Goal: Check status: Check status

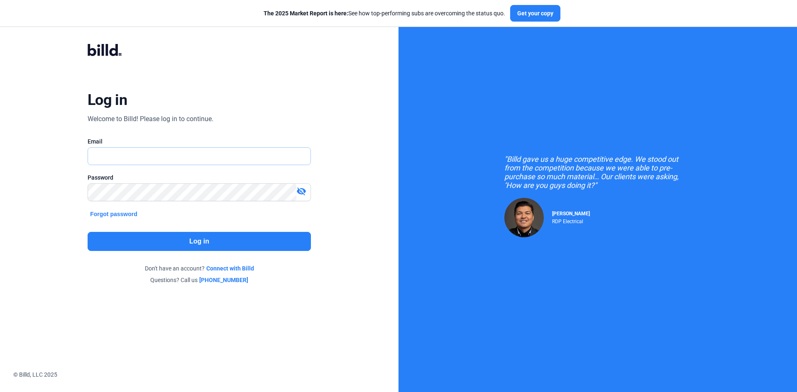
type input "[EMAIL_ADDRESS][DOMAIN_NAME]"
click at [217, 238] on button "Log in" at bounding box center [199, 241] width 223 height 19
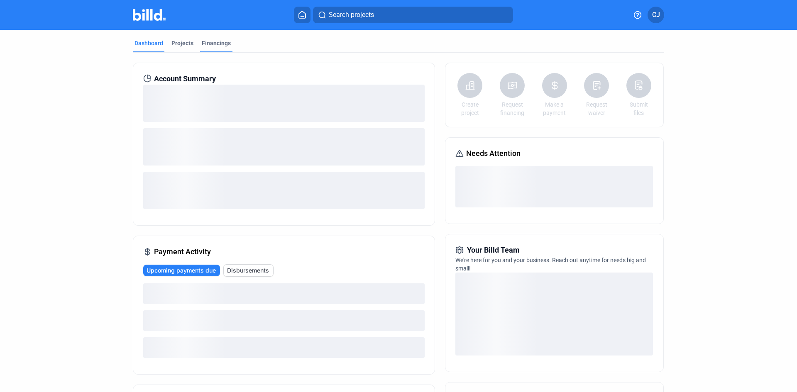
click at [214, 44] on div "Financings" at bounding box center [216, 43] width 29 height 8
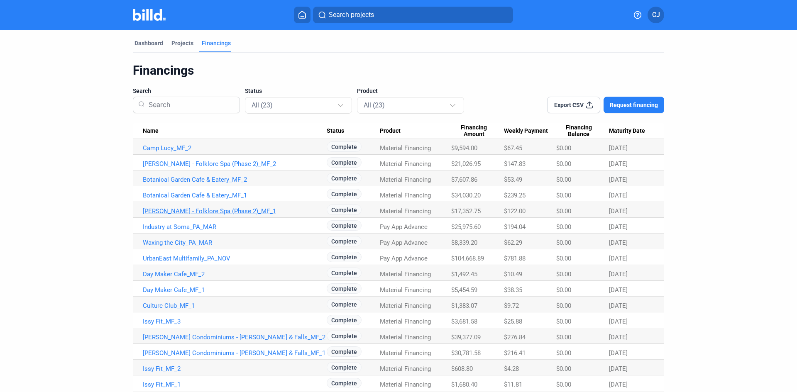
click at [224, 152] on link "[PERSON_NAME] - Folklore Spa (Phase 2)_MF_1" at bounding box center [235, 147] width 184 height 7
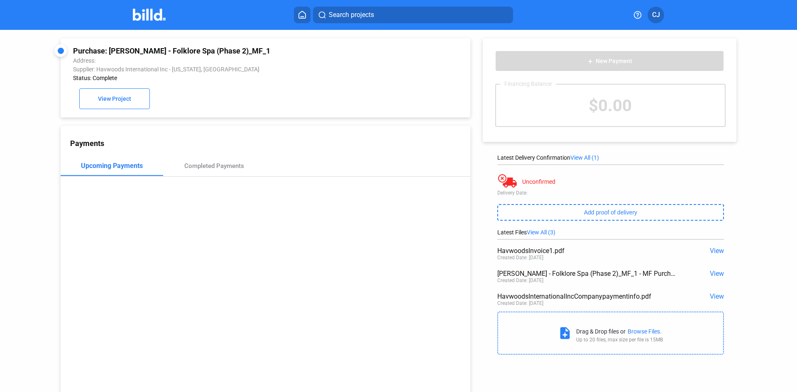
scroll to position [32, 0]
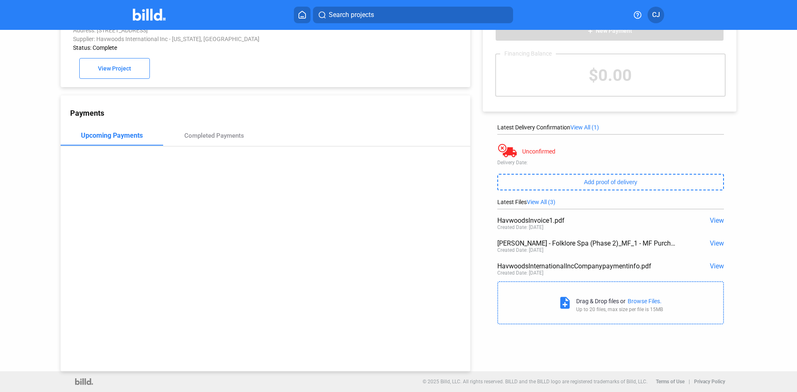
click at [713, 220] on span "View" at bounding box center [717, 221] width 14 height 8
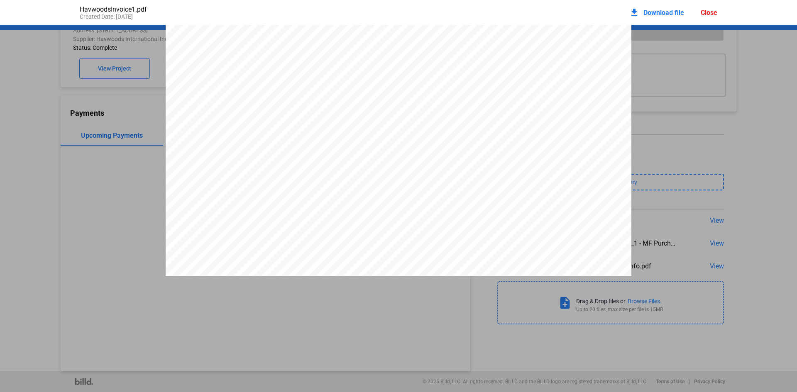
scroll to position [73, 0]
click at [705, 15] on div "Close" at bounding box center [708, 13] width 17 height 8
